Goal: Task Accomplishment & Management: Manage account settings

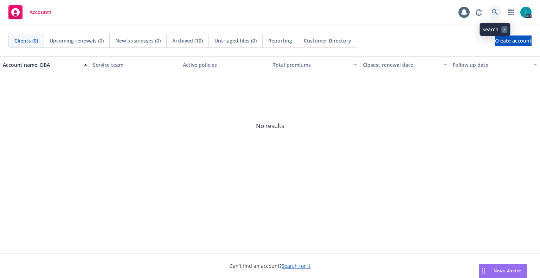
click at [495, 11] on icon at bounding box center [495, 12] width 6 height 6
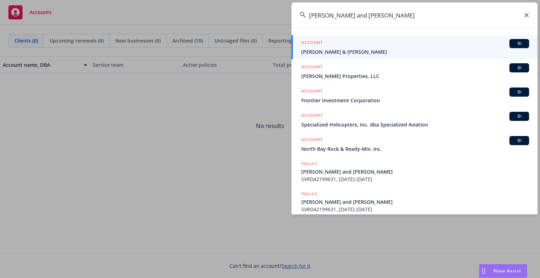
type input "Rick and Pam Washer"
click at [326, 53] on span "Rick & Pam Washer" at bounding box center [415, 51] width 228 height 7
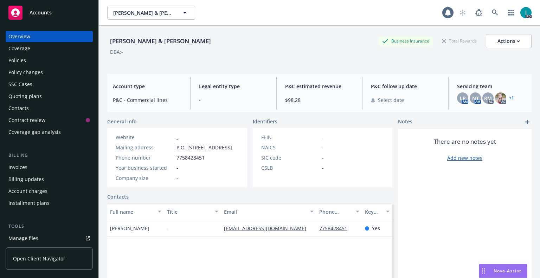
click at [29, 58] on div "Policies" at bounding box center [49, 60] width 82 height 11
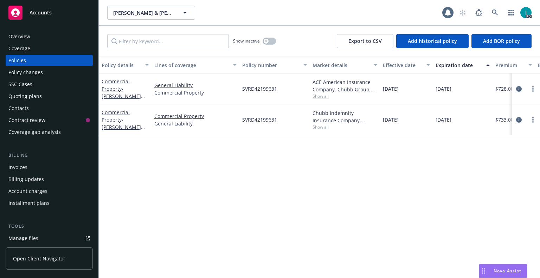
click at [168, 191] on div "Policy details Lines of coverage Policy number Market details Effective date Ex…" at bounding box center [319, 168] width 441 height 222
click at [535, 119] on link "more" at bounding box center [533, 120] width 8 height 8
click at [518, 117] on icon "circleInformation" at bounding box center [519, 120] width 6 height 6
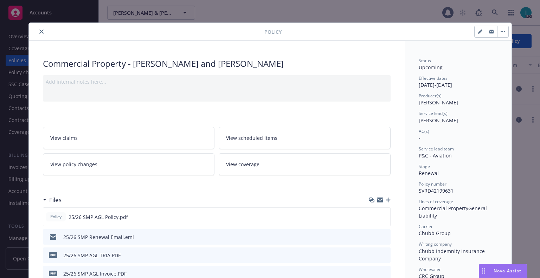
click at [475, 34] on button "button" at bounding box center [480, 31] width 11 height 11
select select "RENEWAL"
select select "12"
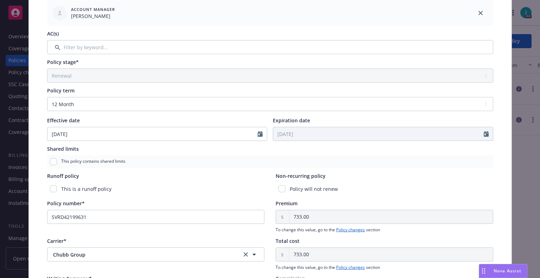
scroll to position [205, 0]
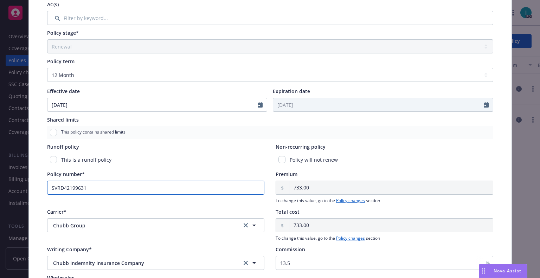
click at [146, 187] on input "SVRD42199631" at bounding box center [156, 188] width 218 height 14
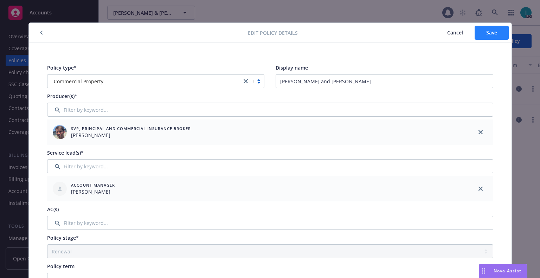
type input "SVRD42199631-007"
click at [492, 34] on span "Save" at bounding box center [491, 32] width 11 height 7
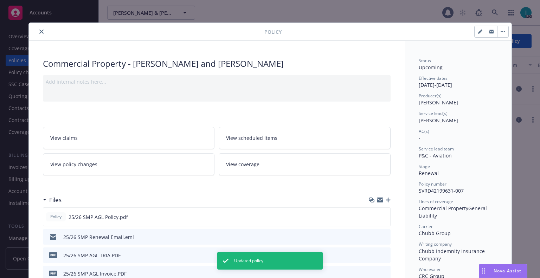
click at [40, 33] on button "close" at bounding box center [41, 31] width 8 height 8
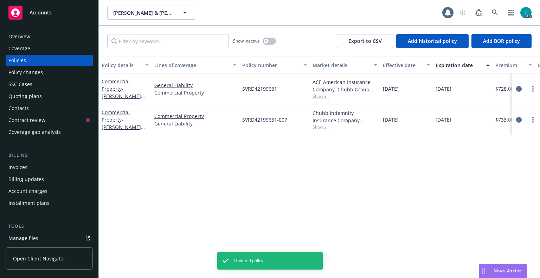
click at [23, 165] on div "Invoices" at bounding box center [17, 167] width 19 height 11
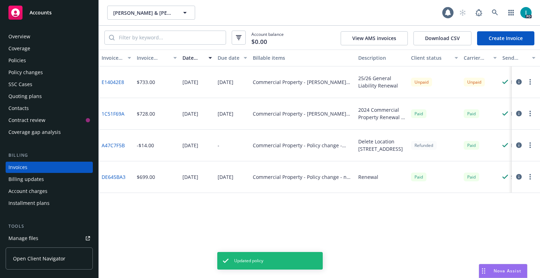
scroll to position [17, 0]
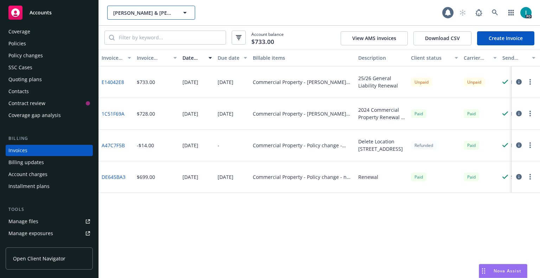
click at [143, 11] on span "Rick & Pam Washer" at bounding box center [143, 12] width 61 height 7
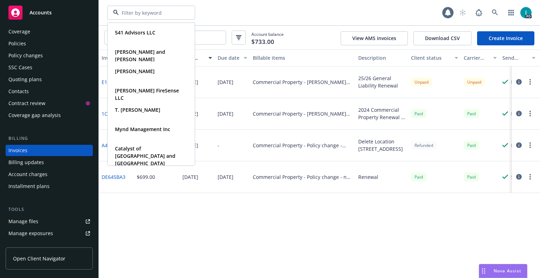
paste input "[PERSON_NAME]"
type input "[PERSON_NAME]"
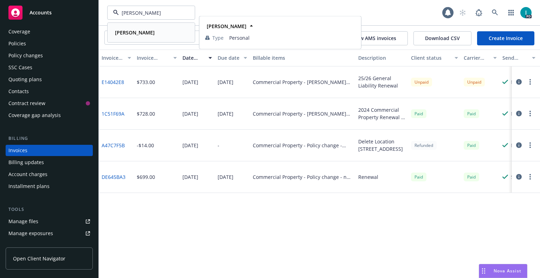
click at [140, 30] on strong "[PERSON_NAME]" at bounding box center [135, 32] width 40 height 7
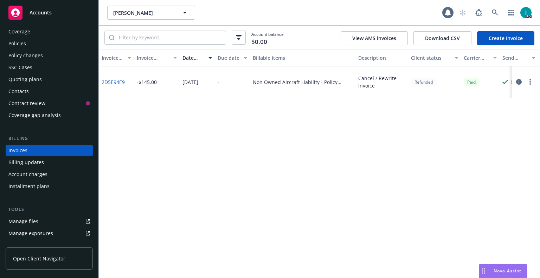
click at [32, 84] on div "Quoting plans" at bounding box center [24, 79] width 33 height 11
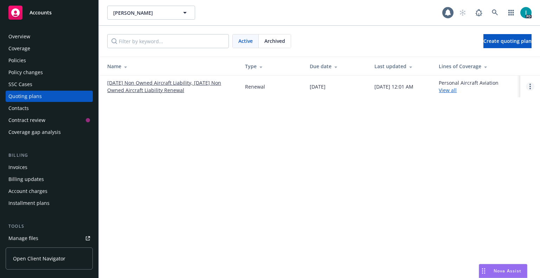
click at [528, 89] on link "Open options" at bounding box center [530, 86] width 8 height 8
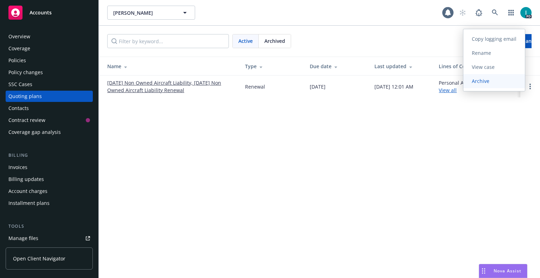
click at [505, 82] on link "Archive" at bounding box center [494, 81] width 62 height 14
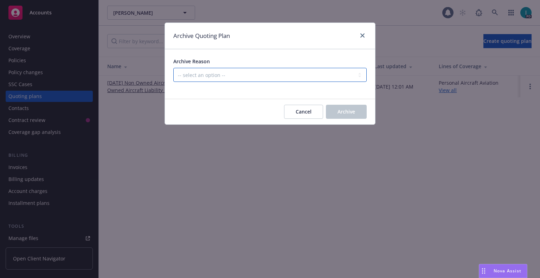
click at [282, 74] on select "-- select an option -- All policies in this renewal plan are auto-renewed Creat…" at bounding box center [269, 75] width 193 height 14
select select "ARCHIVED_RENEWAL_CANCELED"
click at [173, 68] on select "-- select an option -- All policies in this renewal plan are auto-renewed Creat…" at bounding box center [269, 75] width 193 height 14
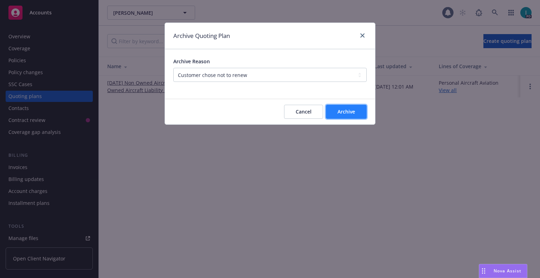
click at [336, 115] on button "Archive" at bounding box center [346, 112] width 41 height 14
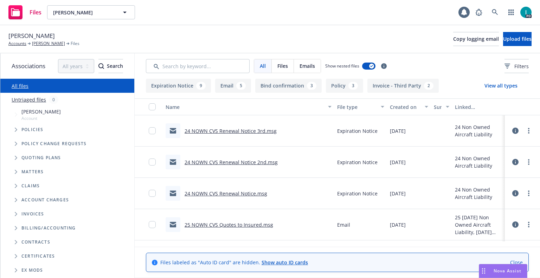
click at [252, 133] on link "24 NOWN CVS Renewal Notice 3rd.msg" at bounding box center [231, 131] width 92 height 7
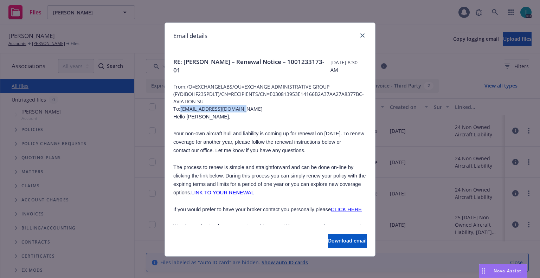
drag, startPoint x: 251, startPoint y: 110, endPoint x: 179, endPoint y: 110, distance: 72.1
click at [179, 110] on span "To: [EMAIL_ADDRESS][DOMAIN_NAME]" at bounding box center [269, 108] width 193 height 7
copy span "[EMAIL_ADDRESS][DOMAIN_NAME]"
drag, startPoint x: 237, startPoint y: 42, endPoint x: 255, endPoint y: 41, distance: 18.0
click at [237, 42] on div "Email details" at bounding box center [270, 36] width 210 height 26
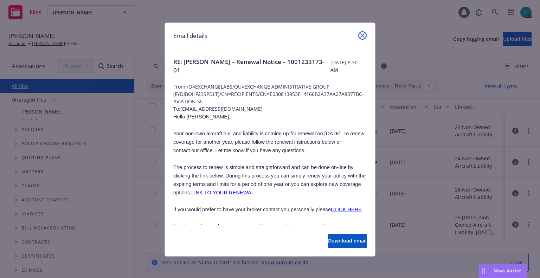
click at [360, 37] on icon "close" at bounding box center [362, 35] width 4 height 4
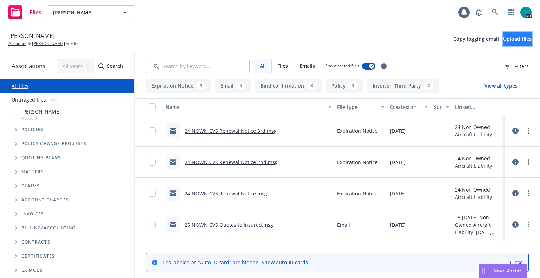
click at [508, 42] on span "Upload files" at bounding box center [517, 39] width 28 height 7
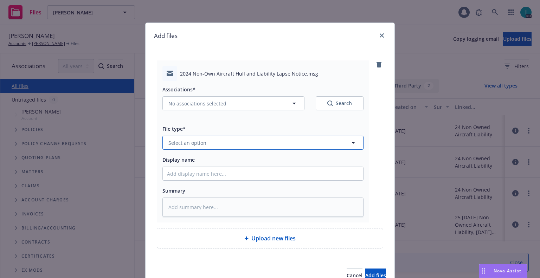
click at [196, 145] on span "Select an option" at bounding box center [187, 142] width 38 height 7
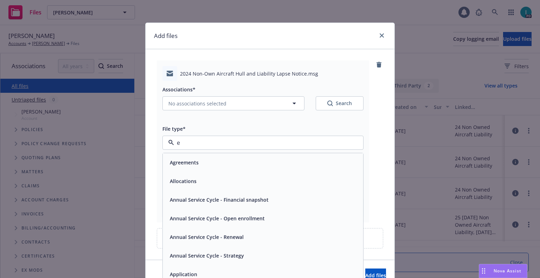
type input "ex"
click at [198, 160] on span "Expiration Notice" at bounding box center [191, 162] width 42 height 7
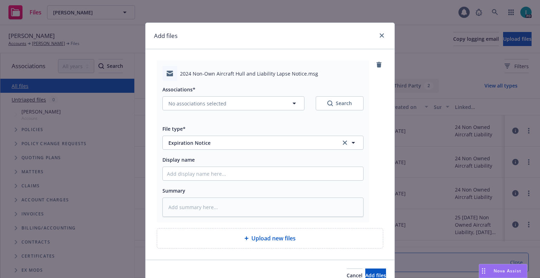
click at [196, 167] on div at bounding box center [262, 174] width 201 height 14
click at [196, 176] on input "Display name" at bounding box center [263, 173] width 200 height 13
type textarea "x"
type input "2"
type textarea "x"
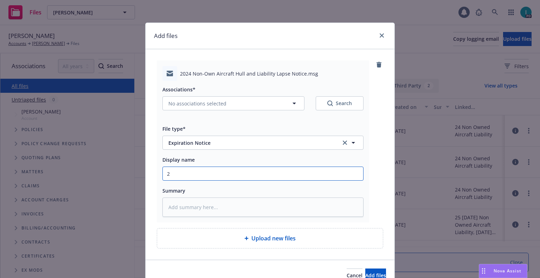
type input "24"
type textarea "x"
type input "24 NOWN CVS Lapse Notice"
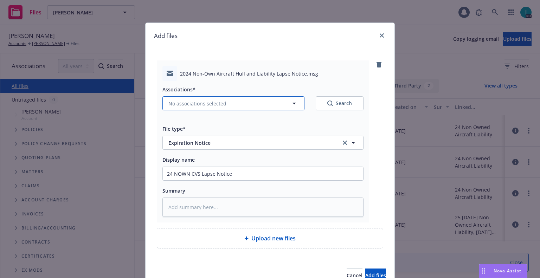
click at [195, 104] on span "No associations selected" at bounding box center [197, 103] width 58 height 7
type textarea "x"
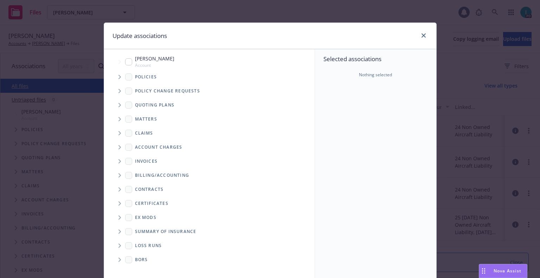
click at [114, 77] on span "Tree Example" at bounding box center [119, 76] width 11 height 11
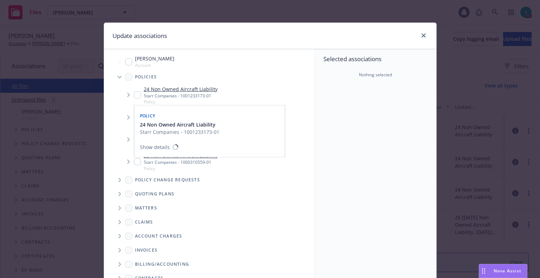
click at [134, 96] on input "Tree Example" at bounding box center [137, 94] width 7 height 7
checkbox input "true"
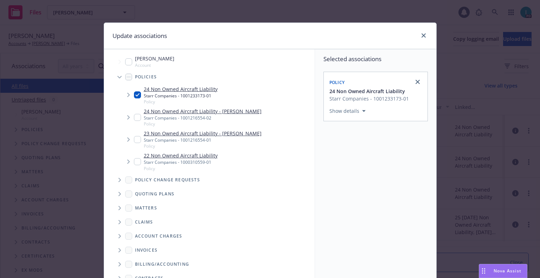
scroll to position [71, 0]
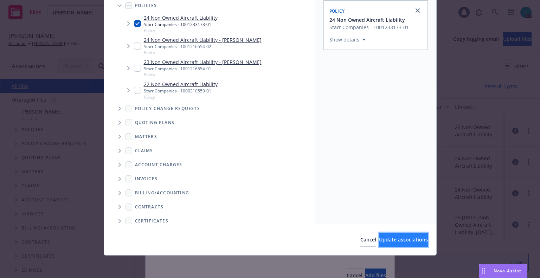
click at [381, 239] on span "Update associations" at bounding box center [403, 239] width 49 height 7
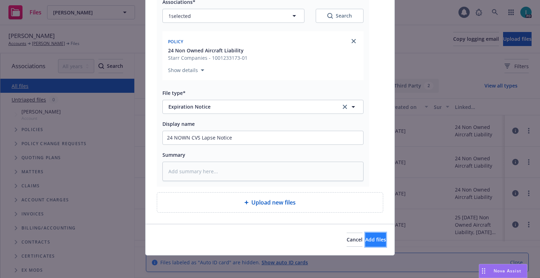
click at [370, 244] on button "Add files" at bounding box center [375, 240] width 21 height 14
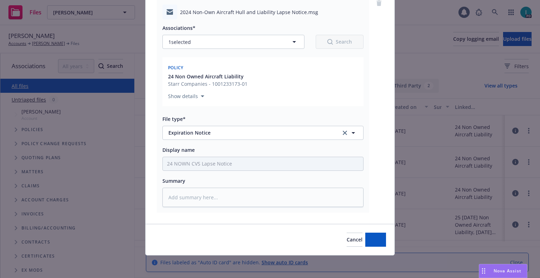
scroll to position [62, 0]
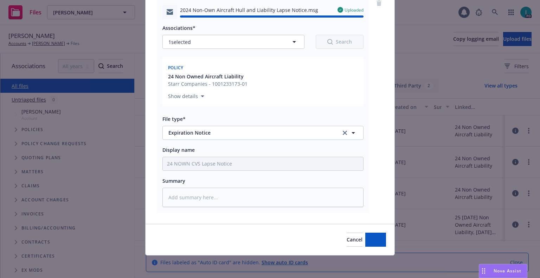
type textarea "x"
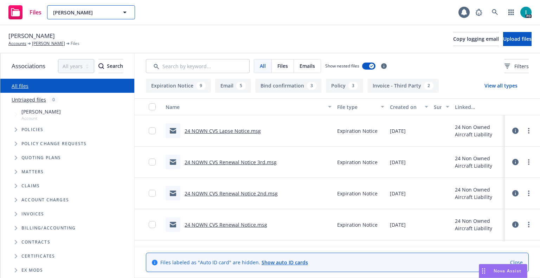
click at [91, 12] on span "[PERSON_NAME]" at bounding box center [83, 12] width 61 height 7
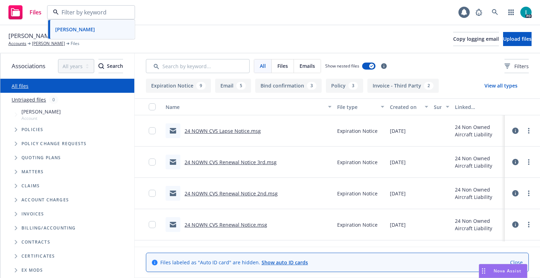
paste input "[PERSON_NAME]"
type input "[PERSON_NAME]"
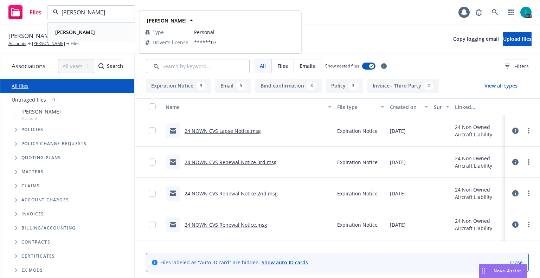
click at [95, 27] on div "[PERSON_NAME] Type Personal Driver's license ******07" at bounding box center [91, 32] width 87 height 19
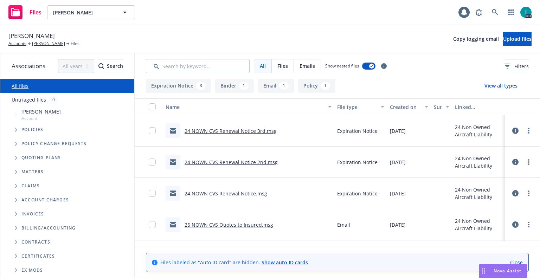
click at [256, 127] on div "24 NOWN CVS Renewal Notice 3rd.msg" at bounding box center [231, 130] width 92 height 7
click at [260, 128] on link "24 NOWN CVS Renewal Notice 3rd.msg" at bounding box center [231, 131] width 92 height 7
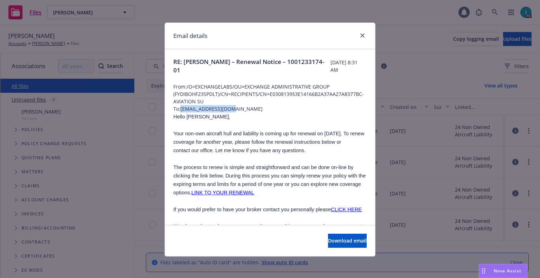
drag, startPoint x: 231, startPoint y: 108, endPoint x: 179, endPoint y: 108, distance: 51.7
click at [179, 108] on span "To: [EMAIL_ADDRESS][DOMAIN_NAME]" at bounding box center [269, 108] width 193 height 7
copy span "[EMAIL_ADDRESS][DOMAIN_NAME]"
click at [189, 119] on span "Hello [PERSON_NAME]," at bounding box center [201, 117] width 57 height 6
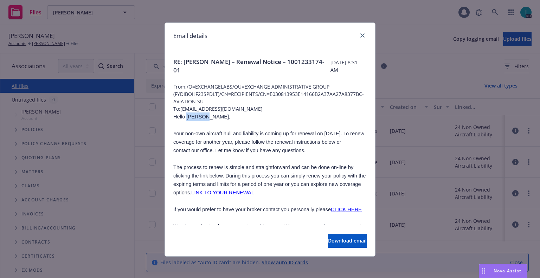
copy span "[PERSON_NAME]"
click at [360, 37] on icon "close" at bounding box center [362, 35] width 4 height 4
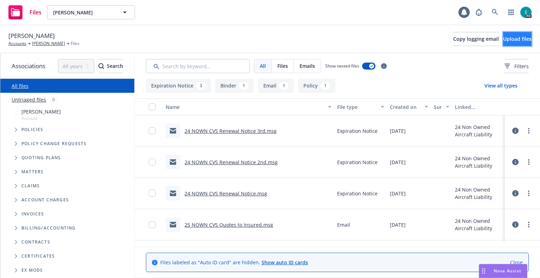
click at [514, 39] on span "Upload files" at bounding box center [517, 39] width 28 height 7
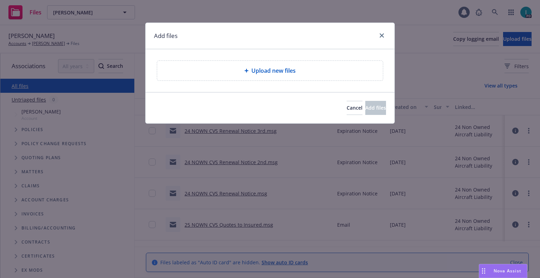
type textarea "x"
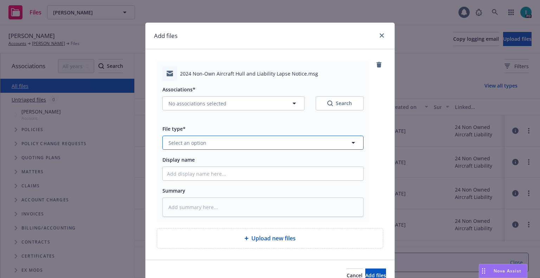
click at [186, 143] on span "Select an option" at bounding box center [187, 142] width 38 height 7
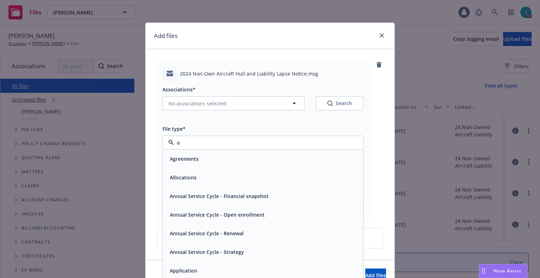
type input "ex"
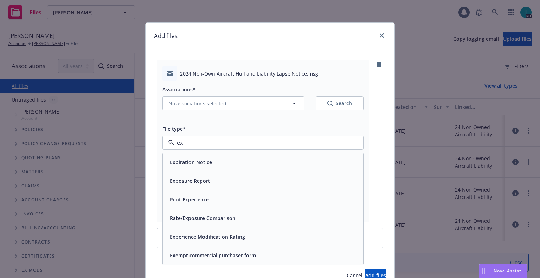
click at [200, 161] on span "Expiration Notice" at bounding box center [191, 162] width 42 height 7
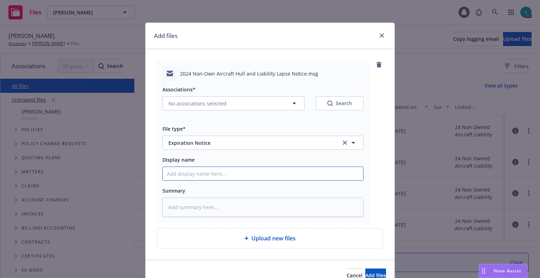
click at [200, 175] on input "Display name" at bounding box center [263, 173] width 200 height 13
type textarea "x"
type input "2"
type textarea "x"
type input "24"
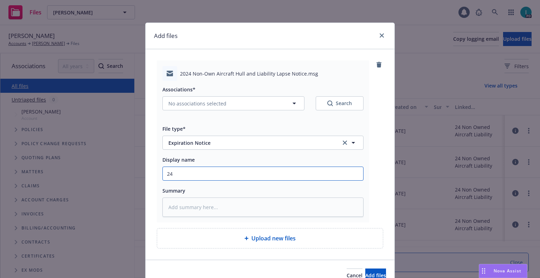
type textarea "x"
type input "24 NOWN CVS Lapse Notice"
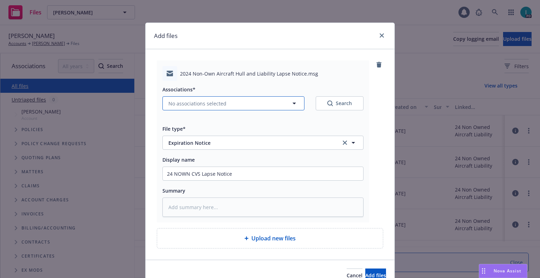
click at [202, 105] on span "No associations selected" at bounding box center [197, 103] width 58 height 7
type textarea "x"
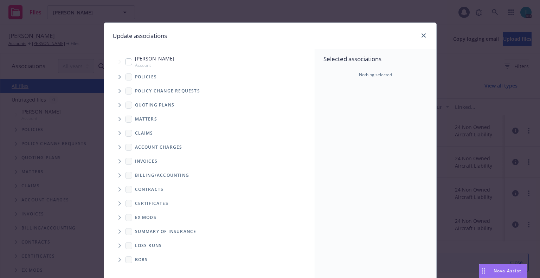
click at [119, 79] on span "Tree Example" at bounding box center [119, 76] width 11 height 11
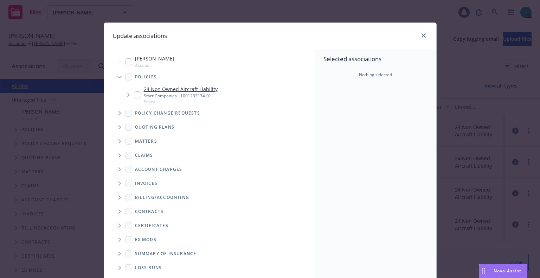
click at [134, 97] on input "Tree Example" at bounding box center [137, 94] width 7 height 7
checkbox input "true"
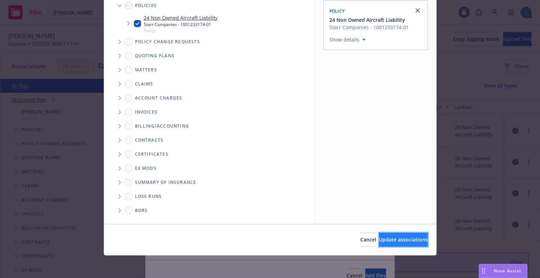
click at [382, 240] on span "Update associations" at bounding box center [403, 239] width 49 height 7
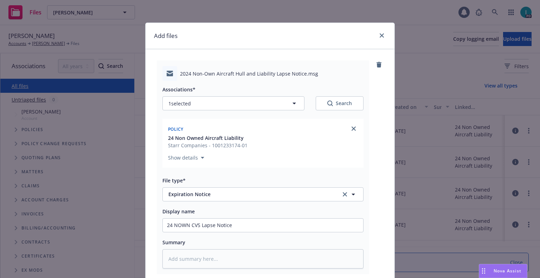
scroll to position [88, 0]
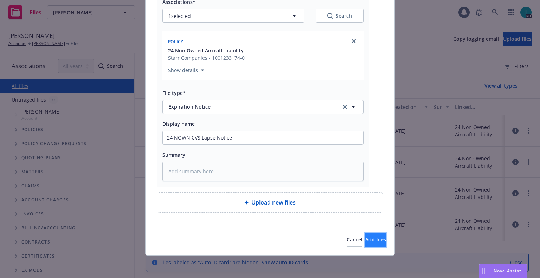
click at [365, 241] on span "Add files" at bounding box center [375, 239] width 21 height 7
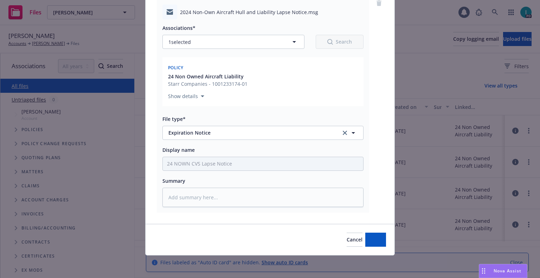
scroll to position [62, 0]
type textarea "x"
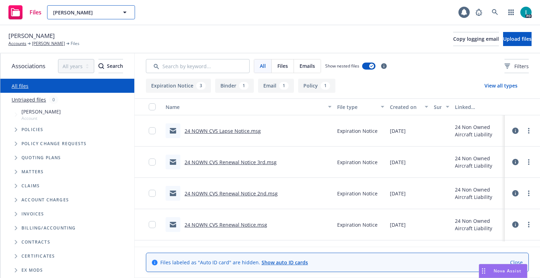
click at [90, 10] on span "[PERSON_NAME]" at bounding box center [83, 12] width 61 height 7
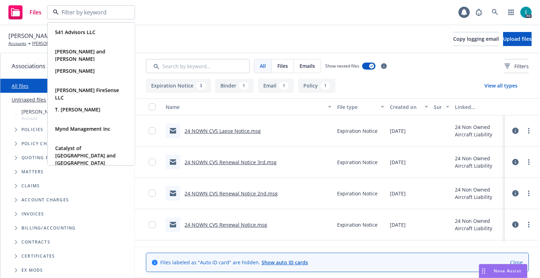
paste input "[PERSON_NAME]"
type input "[PERSON_NAME]"
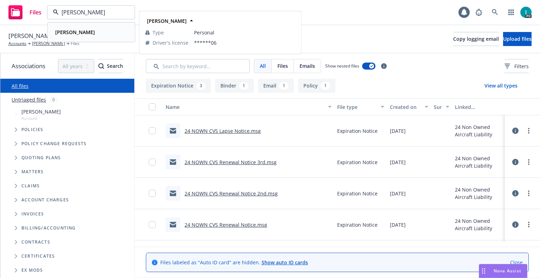
click at [93, 30] on div "[PERSON_NAME]" at bounding box center [74, 32] width 44 height 10
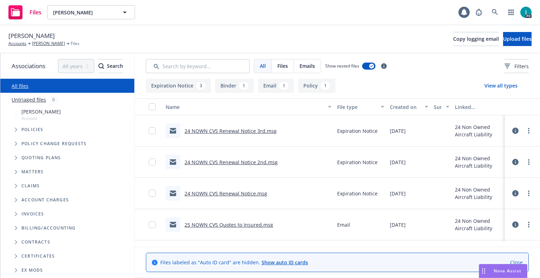
click at [243, 132] on link "24 NOWN CVS Renewal Notice 3rd.msg" at bounding box center [231, 131] width 92 height 7
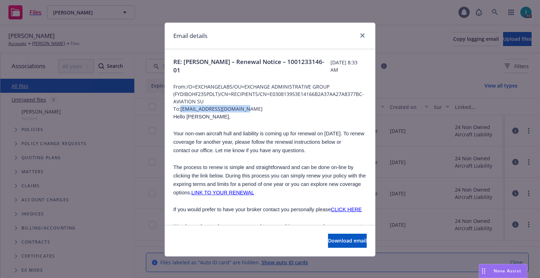
drag, startPoint x: 260, startPoint y: 110, endPoint x: 180, endPoint y: 111, distance: 79.8
click at [180, 111] on span "To: [EMAIL_ADDRESS][DOMAIN_NAME]" at bounding box center [269, 108] width 193 height 7
copy span "[EMAIL_ADDRESS][DOMAIN_NAME]"
click at [202, 38] on h1 "Email details" at bounding box center [190, 35] width 34 height 9
click at [356, 35] on div at bounding box center [361, 35] width 11 height 9
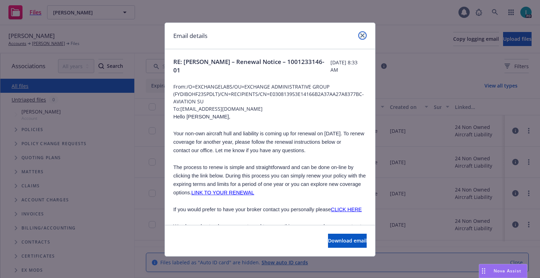
click at [360, 36] on icon "close" at bounding box center [362, 35] width 4 height 4
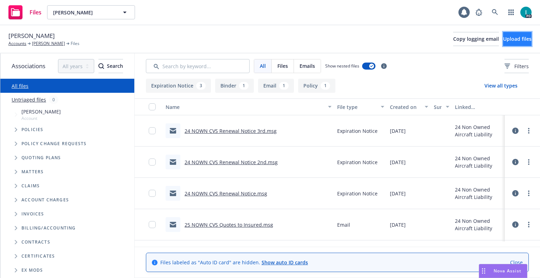
click at [503, 41] on span "Upload files" at bounding box center [517, 39] width 28 height 7
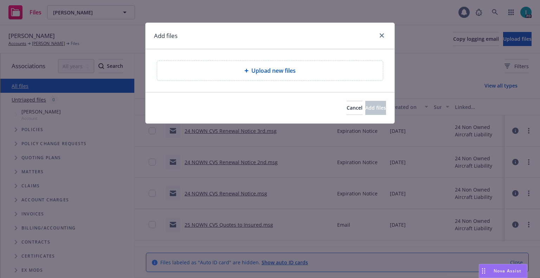
type textarea "x"
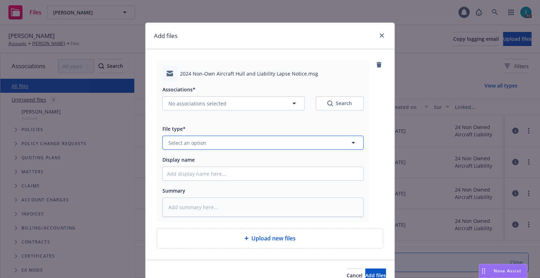
click at [190, 145] on span "Select an option" at bounding box center [187, 142] width 38 height 7
type input "ex"
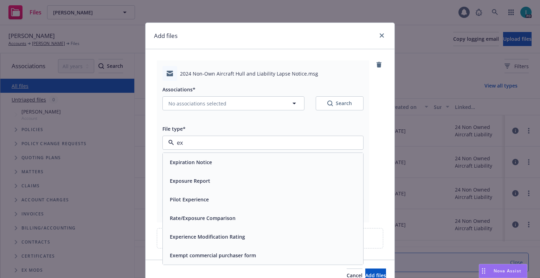
click at [195, 157] on div "Expiration Notice" at bounding box center [190, 162] width 46 height 10
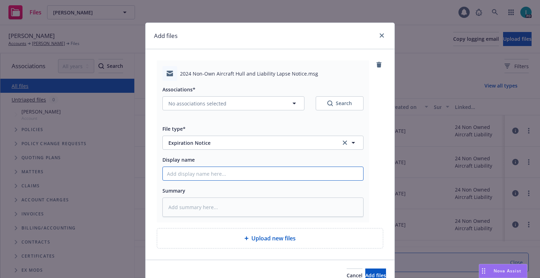
click at [196, 171] on input "Display name" at bounding box center [263, 173] width 200 height 13
type textarea "x"
type input "2"
type textarea "x"
type input "24"
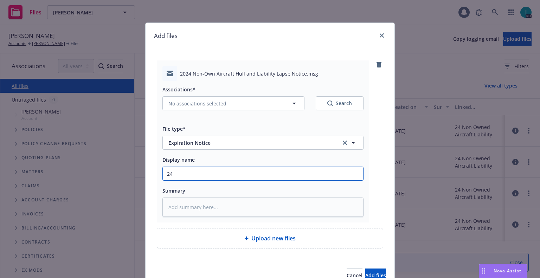
type textarea "x"
type input "24 NOWN CVS Lapse Notice"
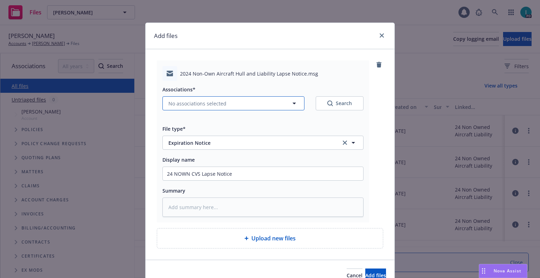
click at [181, 103] on span "No associations selected" at bounding box center [197, 103] width 58 height 7
type textarea "x"
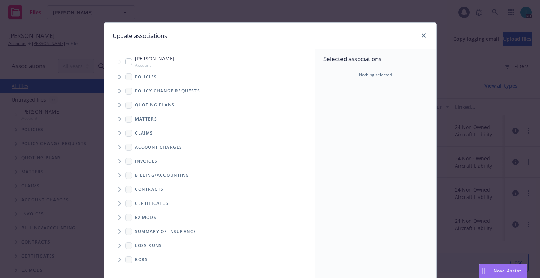
click at [119, 75] on icon "Tree Example" at bounding box center [120, 77] width 3 height 4
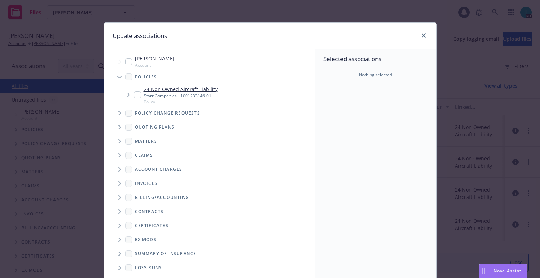
click at [134, 96] on input "Tree Example" at bounding box center [137, 94] width 7 height 7
checkbox input "true"
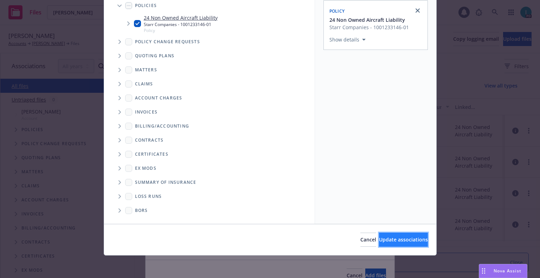
click at [383, 246] on button "Update associations" at bounding box center [403, 240] width 49 height 14
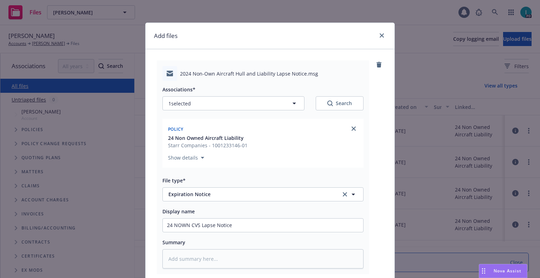
scroll to position [88, 0]
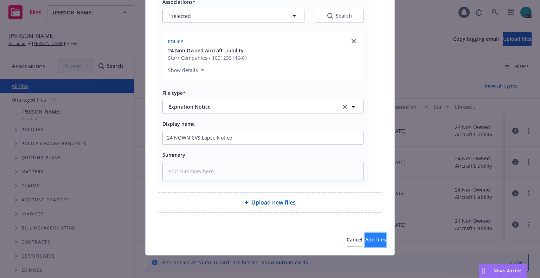
click at [370, 238] on span "Add files" at bounding box center [375, 239] width 21 height 7
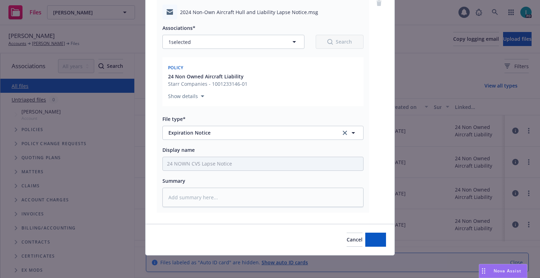
scroll to position [62, 0]
type textarea "x"
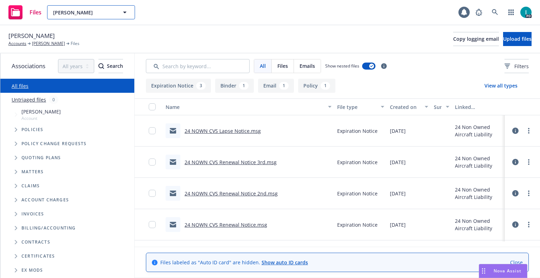
click at [89, 10] on span "[PERSON_NAME]" at bounding box center [83, 12] width 61 height 7
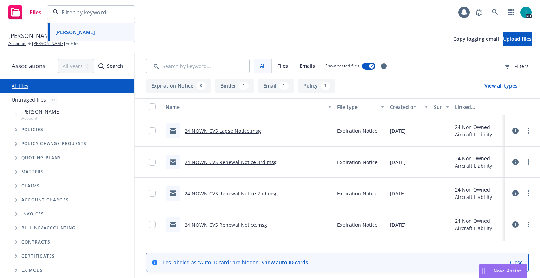
paste input "[PERSON_NAME]"
type input "[PERSON_NAME]"
click at [95, 33] on div "[PERSON_NAME]" at bounding box center [91, 32] width 78 height 10
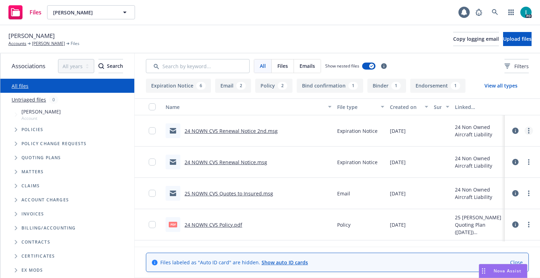
click at [528, 131] on circle "more" at bounding box center [528, 130] width 1 height 1
click at [487, 160] on link "Download" at bounding box center [497, 159] width 70 height 14
click at [507, 39] on span "Upload files" at bounding box center [517, 39] width 28 height 7
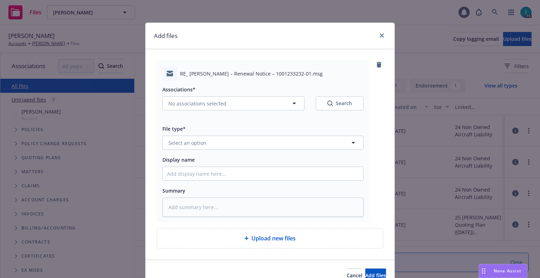
type textarea "x"
click at [205, 140] on button "Select an option" at bounding box center [262, 143] width 201 height 14
type input "ex"
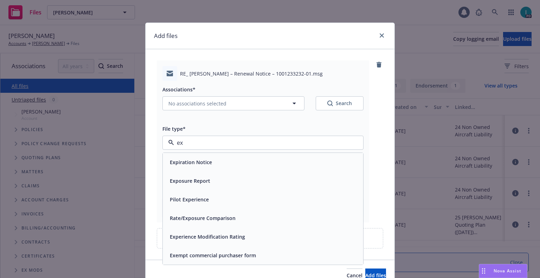
click at [201, 155] on div "Expiration Notice" at bounding box center [263, 162] width 200 height 19
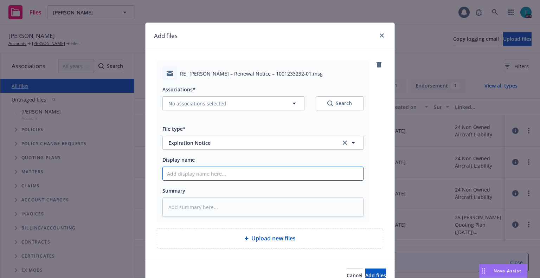
click at [203, 175] on input "Display name" at bounding box center [263, 173] width 200 height 13
type textarea "x"
type input "2"
type textarea "x"
type input "24"
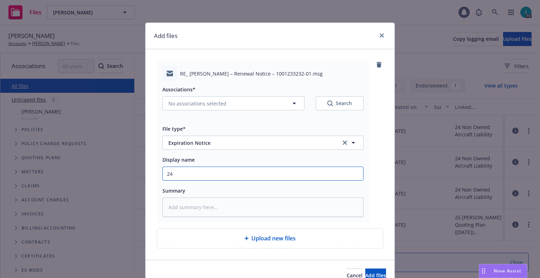
type textarea "x"
type input "24 NOWN CVS Renewal Notice 3rd"
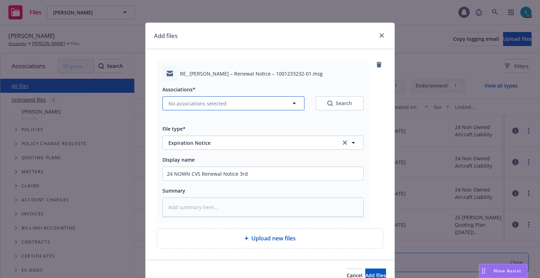
click at [187, 103] on span "No associations selected" at bounding box center [197, 103] width 58 height 7
type textarea "x"
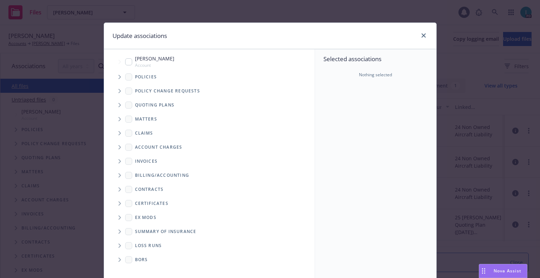
click at [119, 76] on icon "Tree Example" at bounding box center [120, 77] width 3 height 4
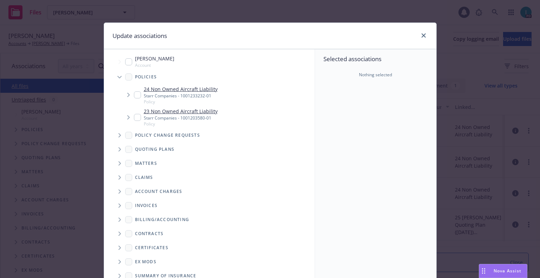
click at [134, 92] on input "Tree Example" at bounding box center [137, 94] width 7 height 7
checkbox input "true"
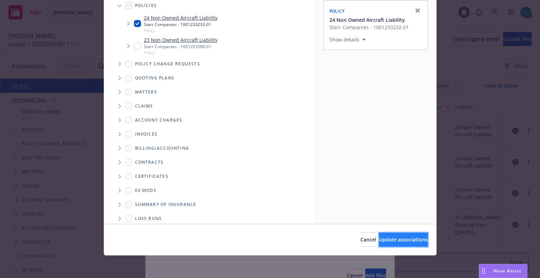
click at [390, 243] on button "Update associations" at bounding box center [403, 240] width 49 height 14
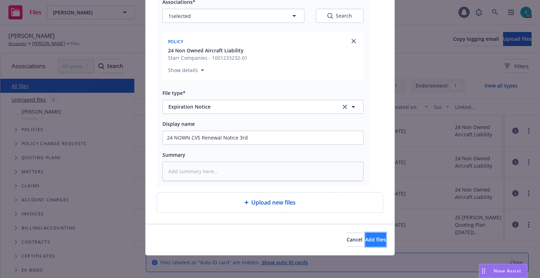
click at [367, 240] on span "Add files" at bounding box center [375, 239] width 21 height 7
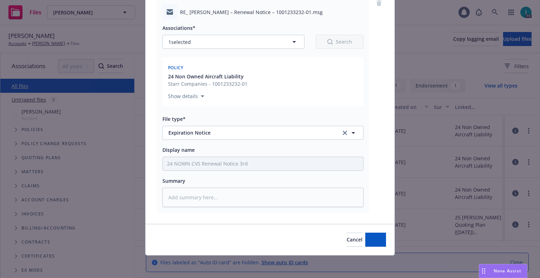
scroll to position [62, 0]
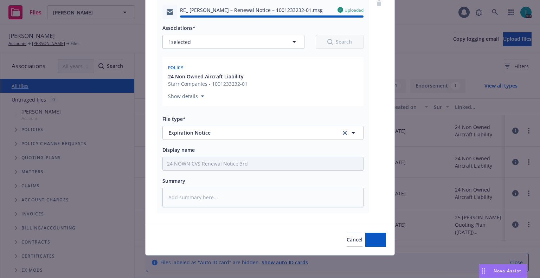
type textarea "x"
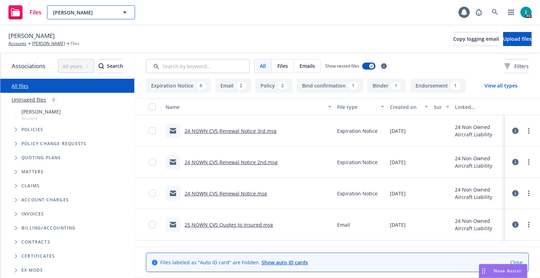
click at [73, 9] on span "[PERSON_NAME]" at bounding box center [83, 12] width 61 height 7
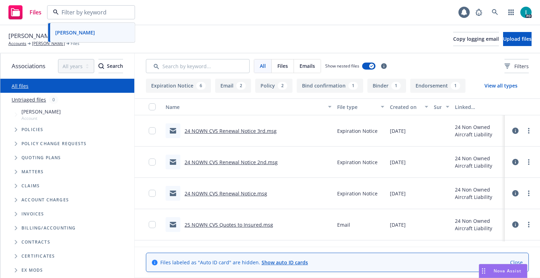
paste input "Yevheniia Smolinska"
type input "Yevheniia Smolinska"
click at [96, 25] on div "Yevheniia Smolinska Type Personal" at bounding box center [91, 32] width 87 height 19
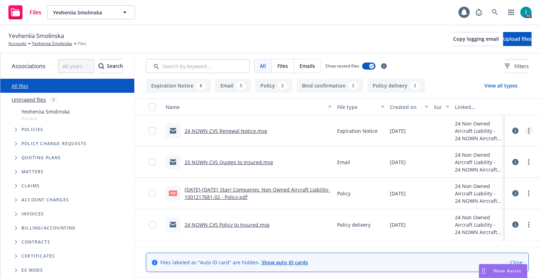
click at [530, 133] on link "more" at bounding box center [529, 131] width 8 height 8
click at [495, 158] on link "Download" at bounding box center [497, 159] width 70 height 14
click at [508, 39] on span "Upload files" at bounding box center [517, 39] width 28 height 7
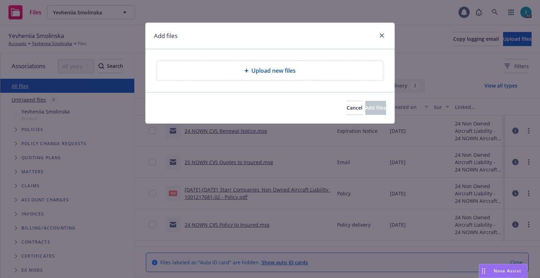
type textarea "x"
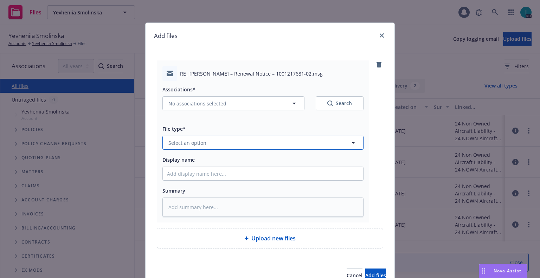
click at [193, 145] on span "Select an option" at bounding box center [187, 142] width 38 height 7
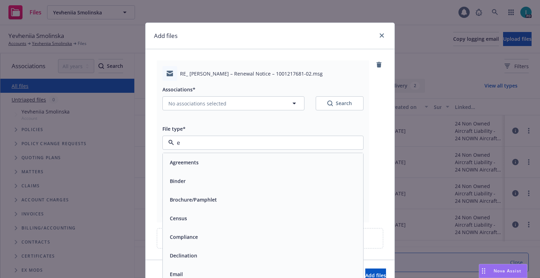
type input "ex"
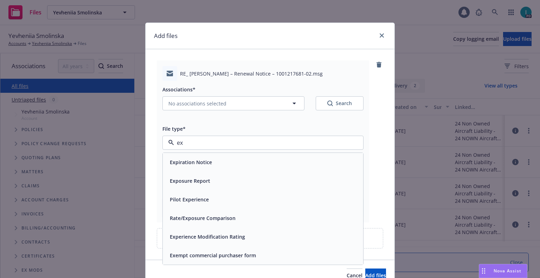
click at [194, 163] on span "Expiration Notice" at bounding box center [191, 162] width 42 height 7
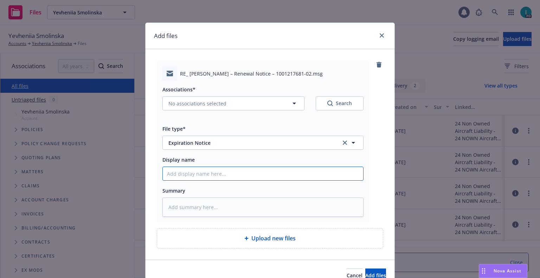
click at [194, 175] on input "Display name" at bounding box center [263, 173] width 200 height 13
type textarea "x"
type input "2"
type textarea "x"
type input "24"
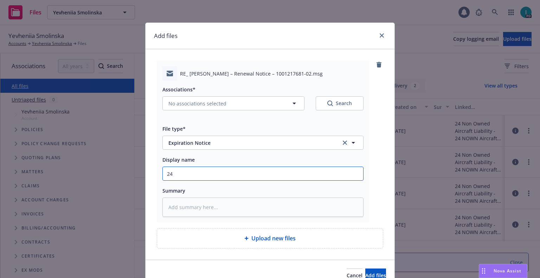
type textarea "x"
type input "24 NOWN CVS Renewal Notice 2nd"
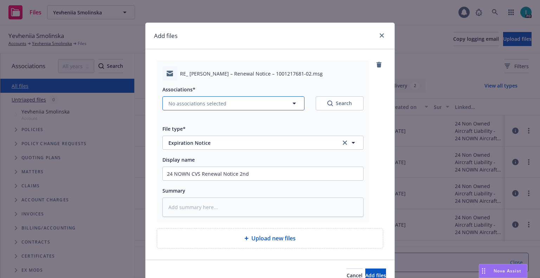
click at [192, 106] on span "No associations selected" at bounding box center [197, 103] width 58 height 7
type textarea "x"
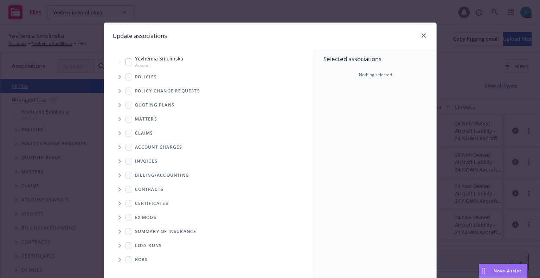
click at [119, 78] on icon "Tree Example" at bounding box center [120, 77] width 3 height 4
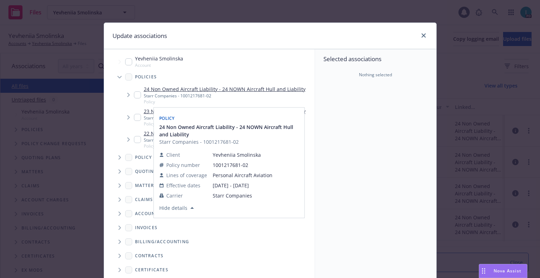
click at [136, 94] on input "Tree Example" at bounding box center [137, 94] width 7 height 7
checkbox input "true"
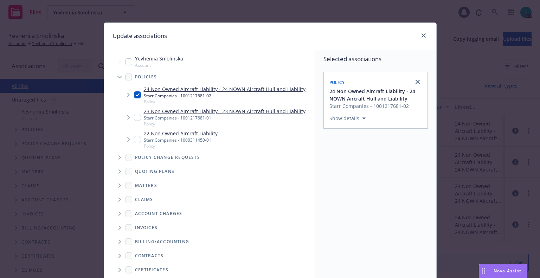
scroll to position [71, 0]
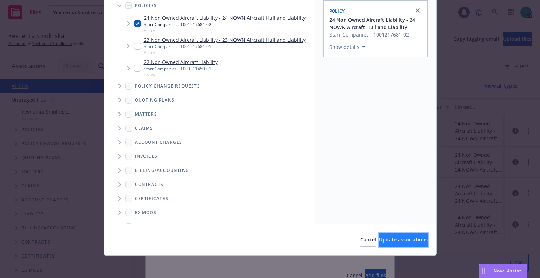
click at [386, 238] on span "Update associations" at bounding box center [403, 239] width 49 height 7
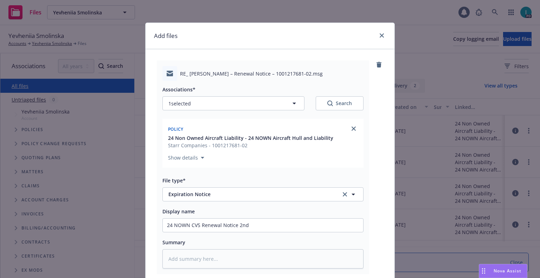
scroll to position [88, 0]
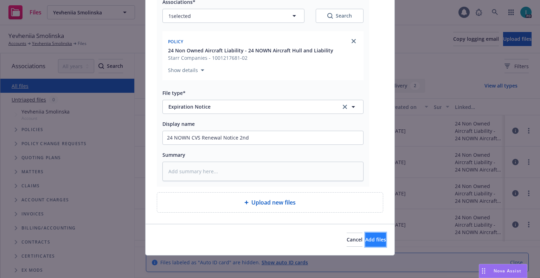
click at [365, 239] on span "Add files" at bounding box center [375, 239] width 21 height 7
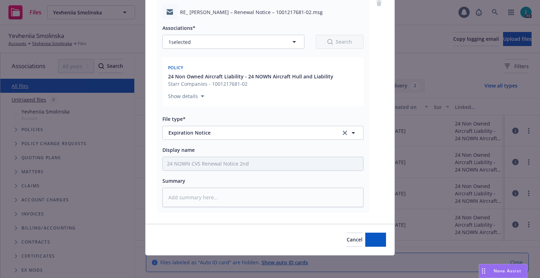
scroll to position [62, 0]
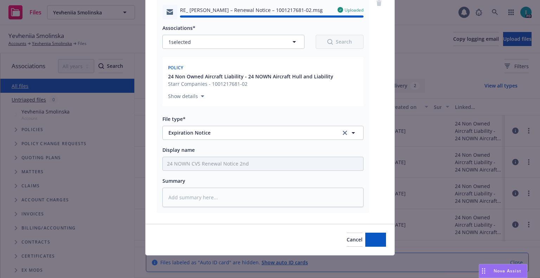
type textarea "x"
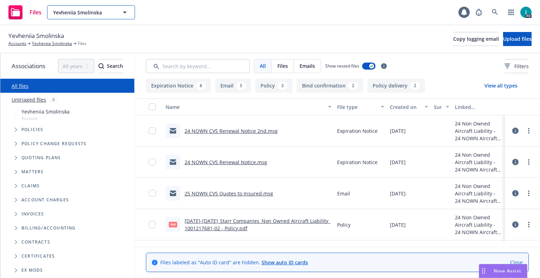
click at [91, 7] on button "Yevheniia Smolinska" at bounding box center [91, 12] width 88 height 14
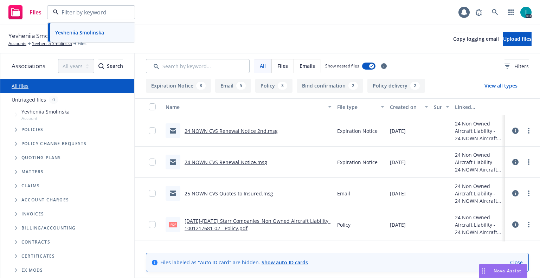
paste input "[PERSON_NAME]"
type input "[PERSON_NAME]"
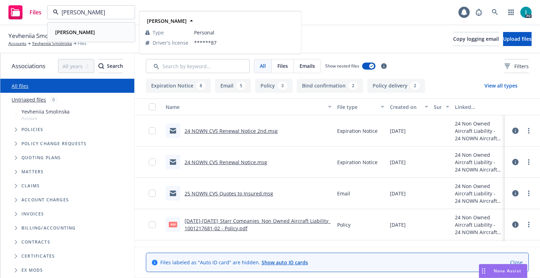
click at [95, 32] on strong "[PERSON_NAME]" at bounding box center [75, 32] width 40 height 7
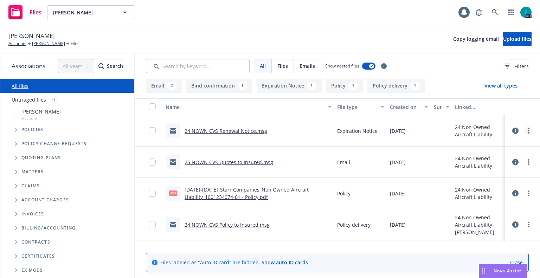
click at [532, 129] on link "more" at bounding box center [529, 131] width 8 height 8
click at [495, 158] on link "Download" at bounding box center [497, 159] width 70 height 14
click at [503, 44] on button "Upload files" at bounding box center [517, 39] width 28 height 14
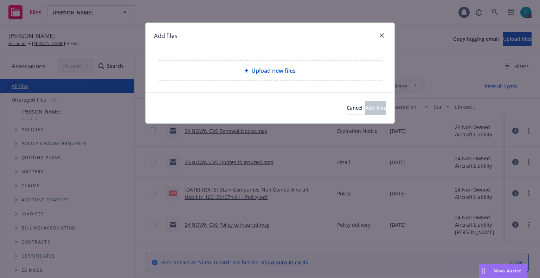
type textarea "x"
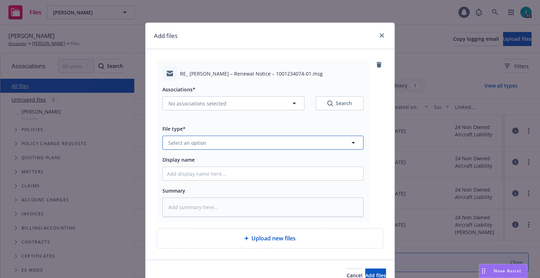
click at [196, 144] on span "Select an option" at bounding box center [187, 142] width 38 height 7
type input "ex"
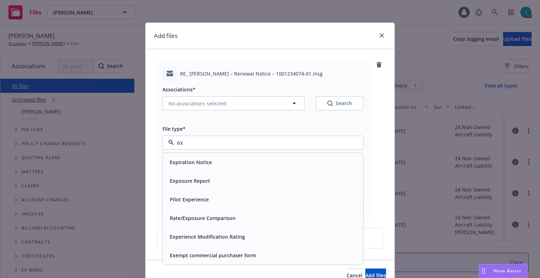
click at [206, 155] on div "Expiration Notice" at bounding box center [263, 162] width 200 height 19
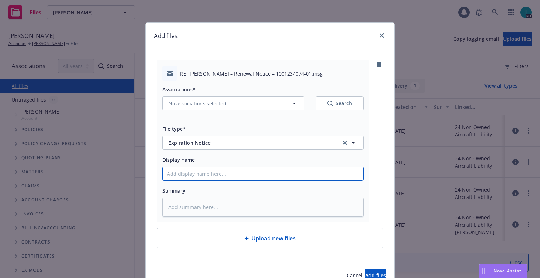
click at [190, 175] on input "Display name" at bounding box center [263, 173] width 200 height 13
type textarea "x"
type input "2"
type textarea "x"
type input "24"
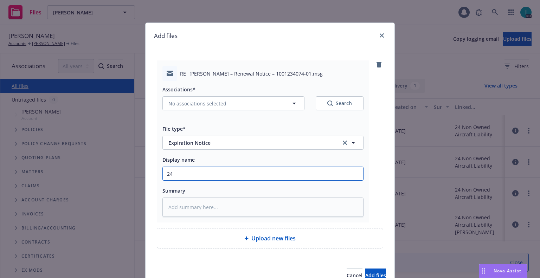
type textarea "x"
type input "24 NOWN CVS Renewal Notice 2nd"
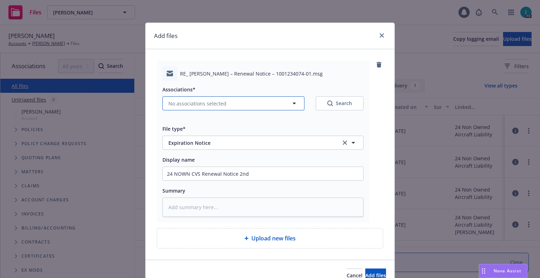
click at [194, 101] on span "No associations selected" at bounding box center [197, 103] width 58 height 7
type textarea "x"
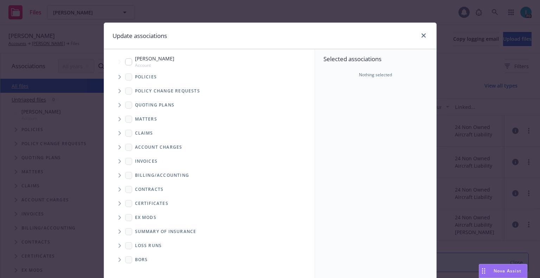
click at [120, 77] on span "Tree Example" at bounding box center [119, 76] width 11 height 11
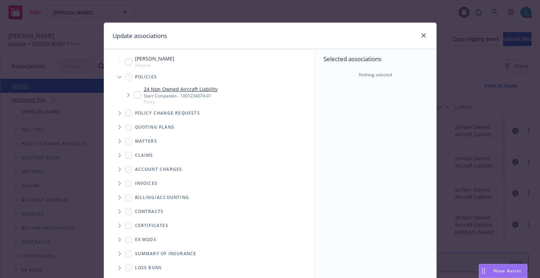
click at [135, 95] on input "Tree Example" at bounding box center [137, 94] width 7 height 7
checkbox input "true"
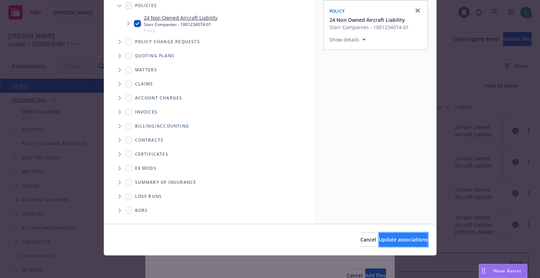
click at [386, 242] on span "Update associations" at bounding box center [403, 239] width 49 height 7
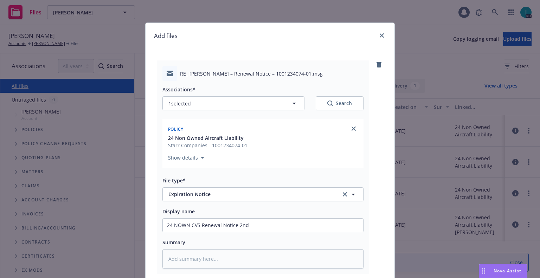
scroll to position [88, 0]
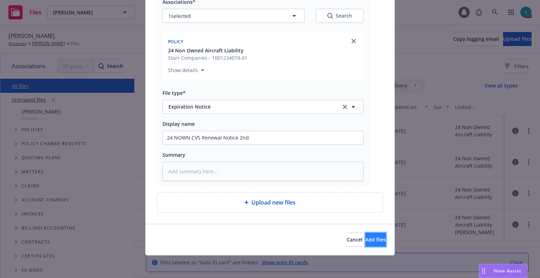
click at [365, 244] on button "Add files" at bounding box center [375, 240] width 21 height 14
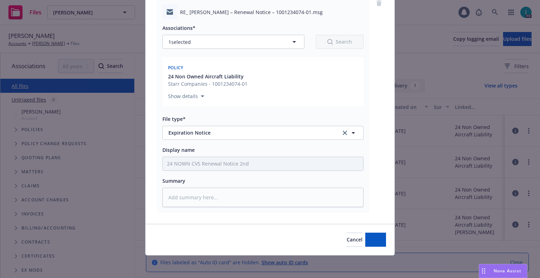
scroll to position [62, 0]
type textarea "x"
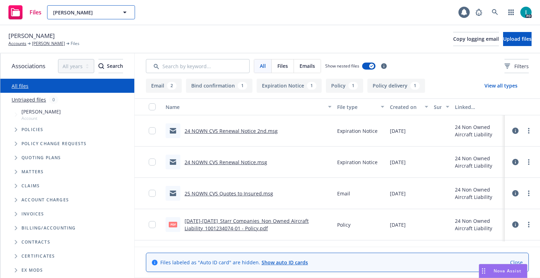
click at [101, 17] on button "[PERSON_NAME]" at bounding box center [91, 12] width 88 height 14
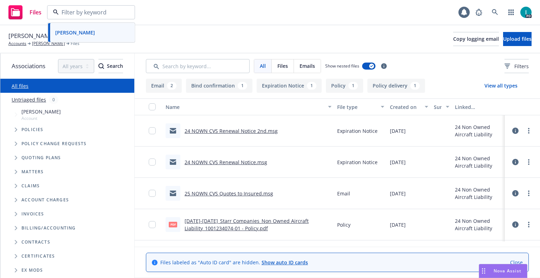
paste input "[PERSON_NAME]"
type input "[PERSON_NAME]"
click at [96, 30] on div "[PERSON_NAME]" at bounding box center [91, 32] width 78 height 10
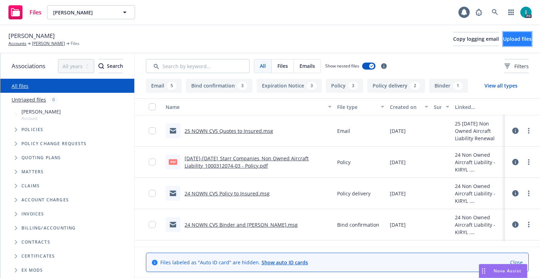
click at [503, 37] on span "Upload files" at bounding box center [517, 39] width 28 height 7
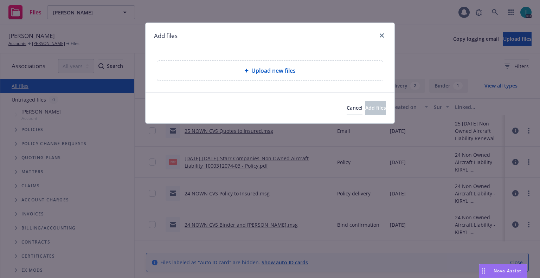
type textarea "x"
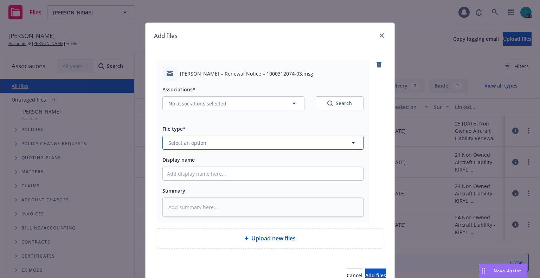
click at [202, 146] on span "Select an option" at bounding box center [187, 142] width 38 height 7
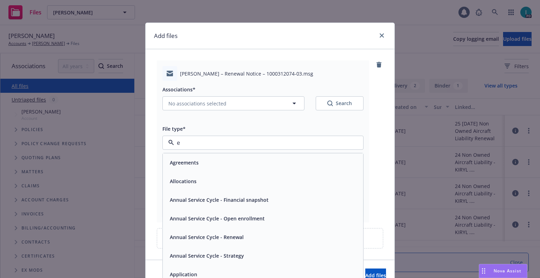
type input "ex"
click at [204, 160] on span "Expiration Notice" at bounding box center [191, 162] width 42 height 7
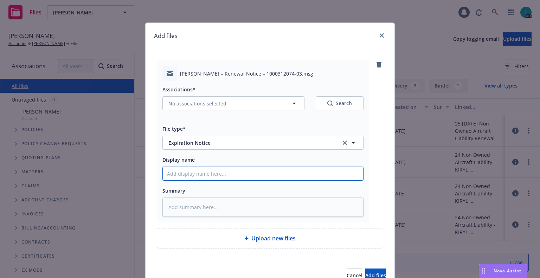
click at [197, 176] on input "Display name" at bounding box center [263, 173] width 200 height 13
type textarea "x"
type input "2"
type textarea "x"
type input "24"
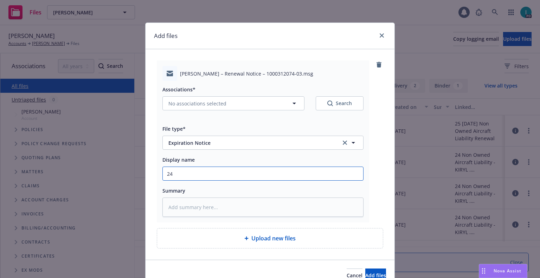
type textarea "x"
type input "24 NOWN CVS Renewal Notice"
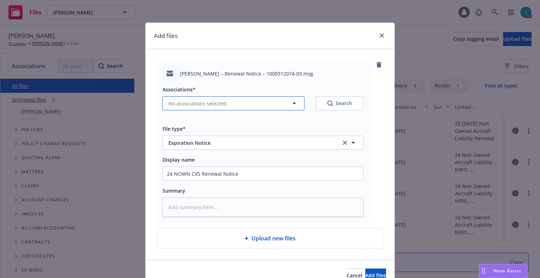
click at [215, 110] on button "No associations selected" at bounding box center [233, 103] width 142 height 14
type textarea "x"
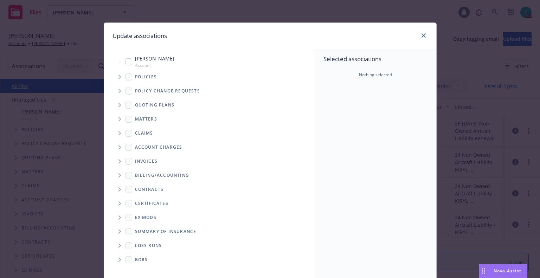
click at [115, 76] on span "Tree Example" at bounding box center [119, 76] width 11 height 11
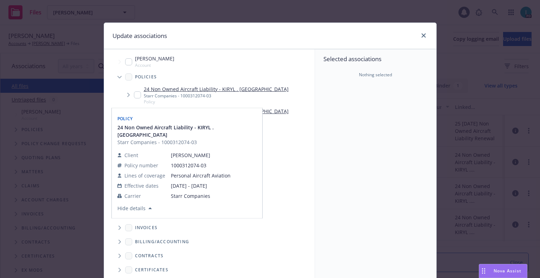
click at [136, 94] on input "Tree Example" at bounding box center [137, 94] width 7 height 7
checkbox input "true"
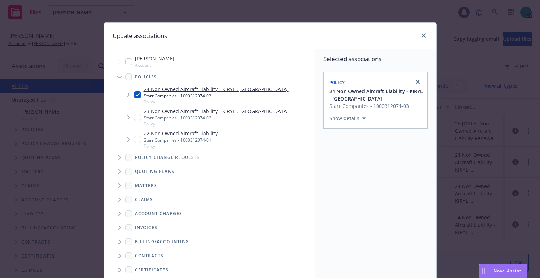
scroll to position [71, 0]
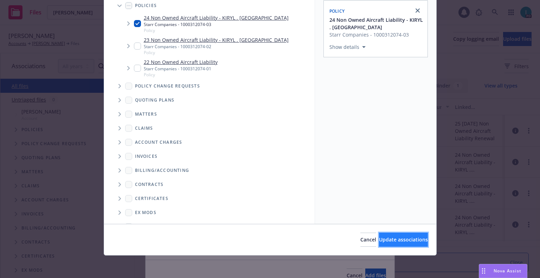
click at [395, 245] on button "Update associations" at bounding box center [403, 240] width 49 height 14
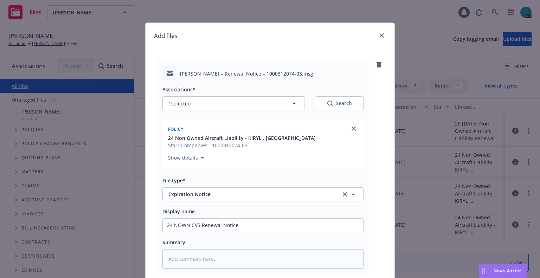
scroll to position [88, 0]
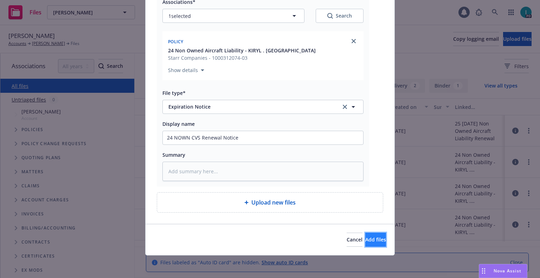
click at [365, 237] on span "Add files" at bounding box center [375, 239] width 21 height 7
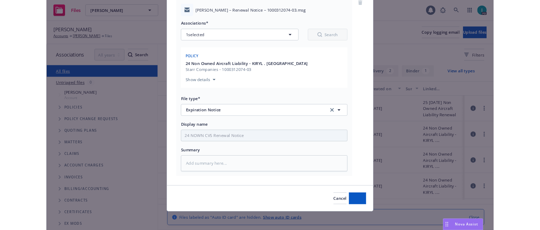
scroll to position [62, 0]
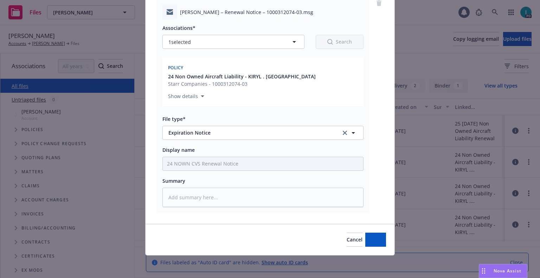
type textarea "x"
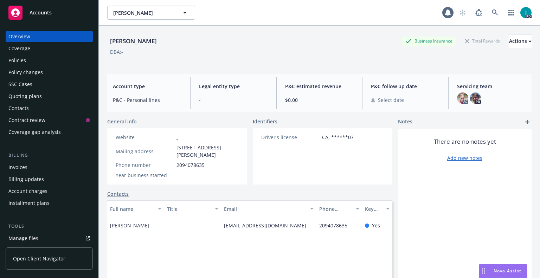
click at [36, 94] on div "Quoting plans" at bounding box center [24, 96] width 33 height 11
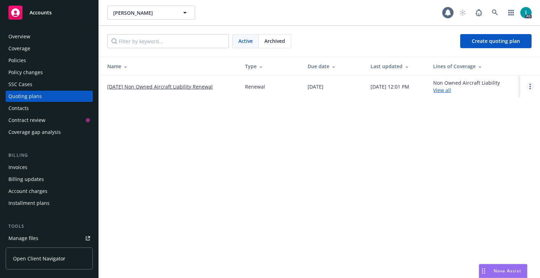
click at [530, 87] on circle "Open options" at bounding box center [530, 86] width 1 height 1
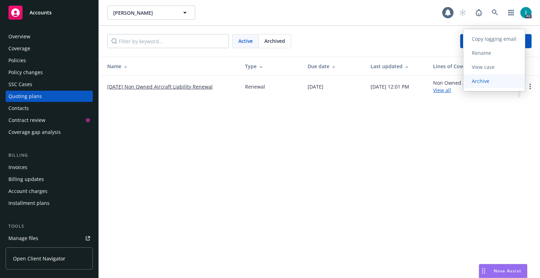
click at [477, 82] on span "Archive" at bounding box center [480, 81] width 34 height 7
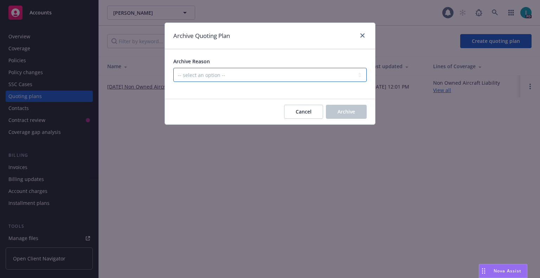
click at [261, 73] on select "-- select an option -- All policies in this renewal plan are auto-renewed Creat…" at bounding box center [269, 75] width 193 height 14
select select "ARCHIVED_RENEWAL_CANCELED"
click at [173, 68] on select "-- select an option -- All policies in this renewal plan are auto-renewed Creat…" at bounding box center [269, 75] width 193 height 14
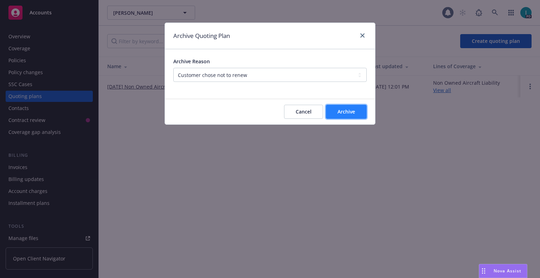
click at [354, 113] on span "Archive" at bounding box center [347, 111] width 18 height 7
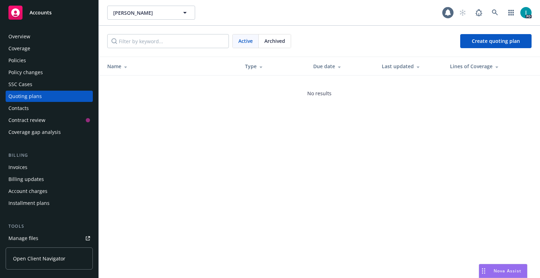
click at [129, 20] on div "Vidhant Bhaskar Vidhant Bhaskar 1 PD" at bounding box center [319, 12] width 441 height 25
click at [130, 14] on span "[PERSON_NAME]" at bounding box center [143, 12] width 61 height 7
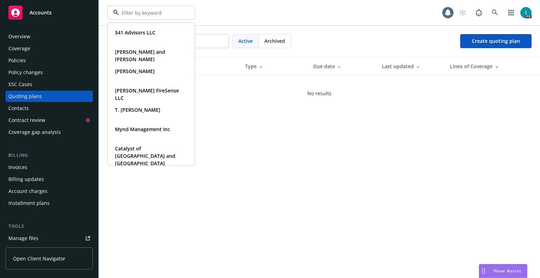
paste input "[PERSON_NAME]"
type input "[PERSON_NAME]"
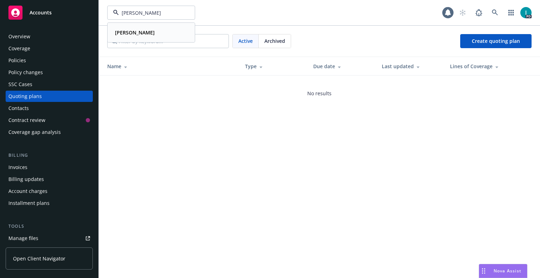
click at [142, 35] on strong "[PERSON_NAME]" at bounding box center [135, 32] width 40 height 7
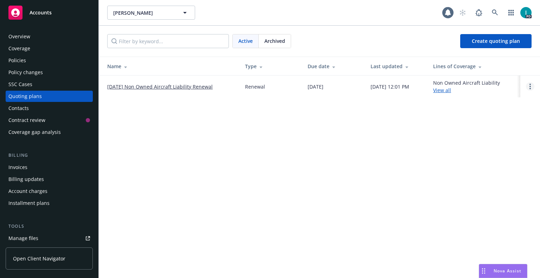
click at [530, 85] on circle "Open options" at bounding box center [530, 84] width 1 height 1
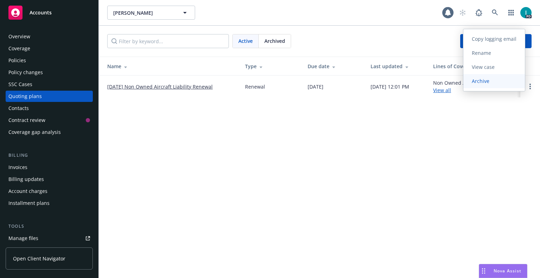
click at [482, 76] on link "Archive" at bounding box center [494, 81] width 62 height 14
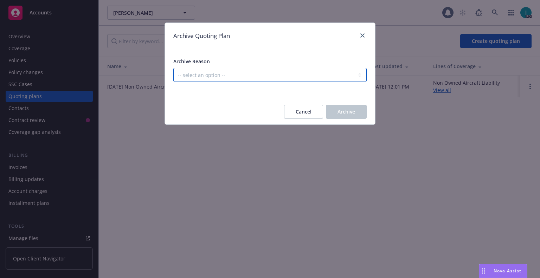
click at [251, 73] on select "-- select an option -- All policies in this renewal plan are auto-renewed Creat…" at bounding box center [269, 75] width 193 height 14
select select "ARCHIVED_RENEWAL_CANCELED"
click at [173, 68] on select "-- select an option -- All policies in this renewal plan are auto-renewed Creat…" at bounding box center [269, 75] width 193 height 14
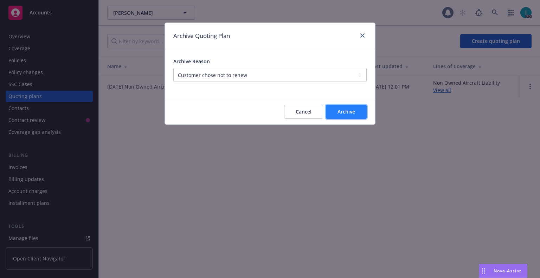
click at [347, 115] on span "Archive" at bounding box center [347, 111] width 18 height 7
